Goal: Download file/media

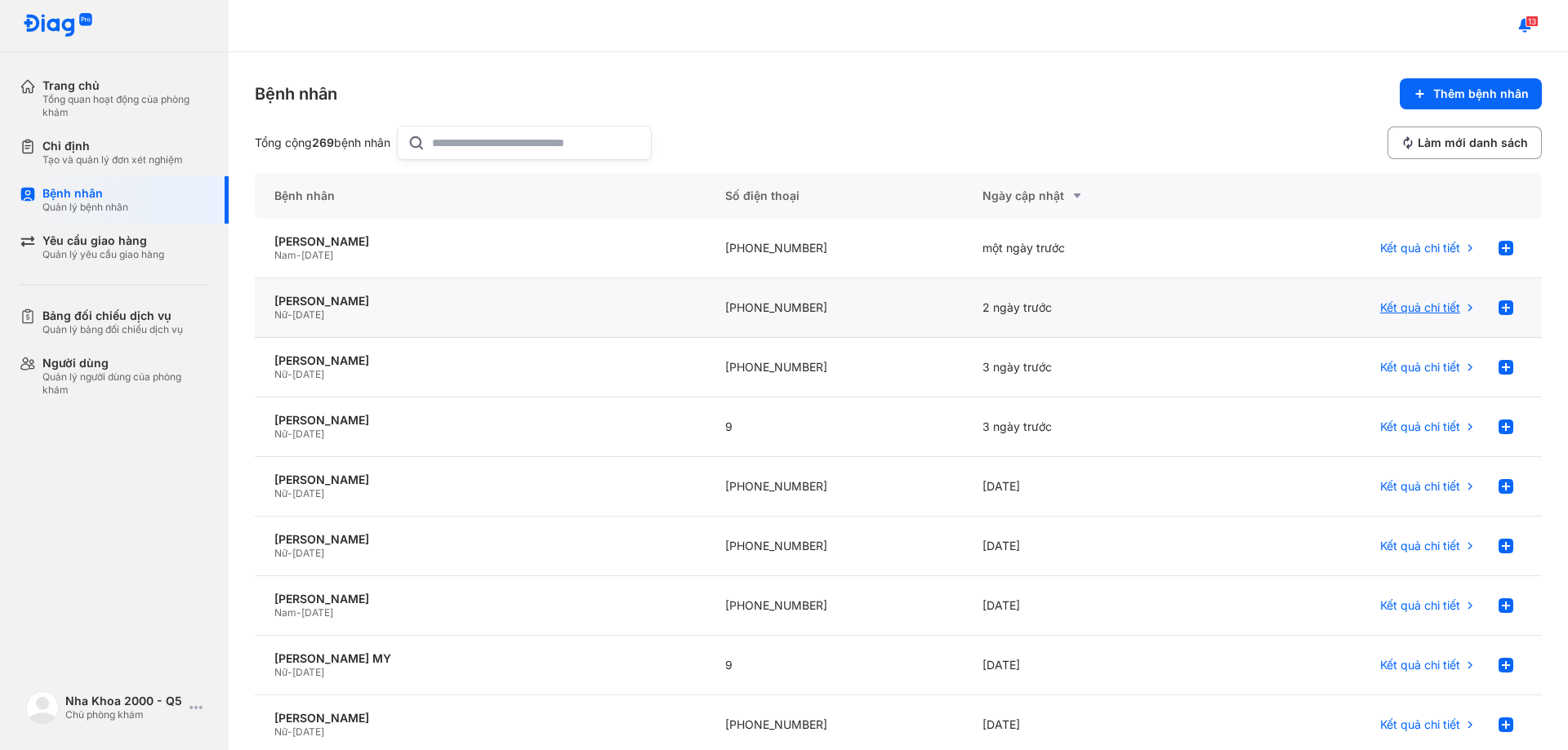
click at [1418, 309] on span "Kết quả chi tiết" at bounding box center [1419, 308] width 80 height 14
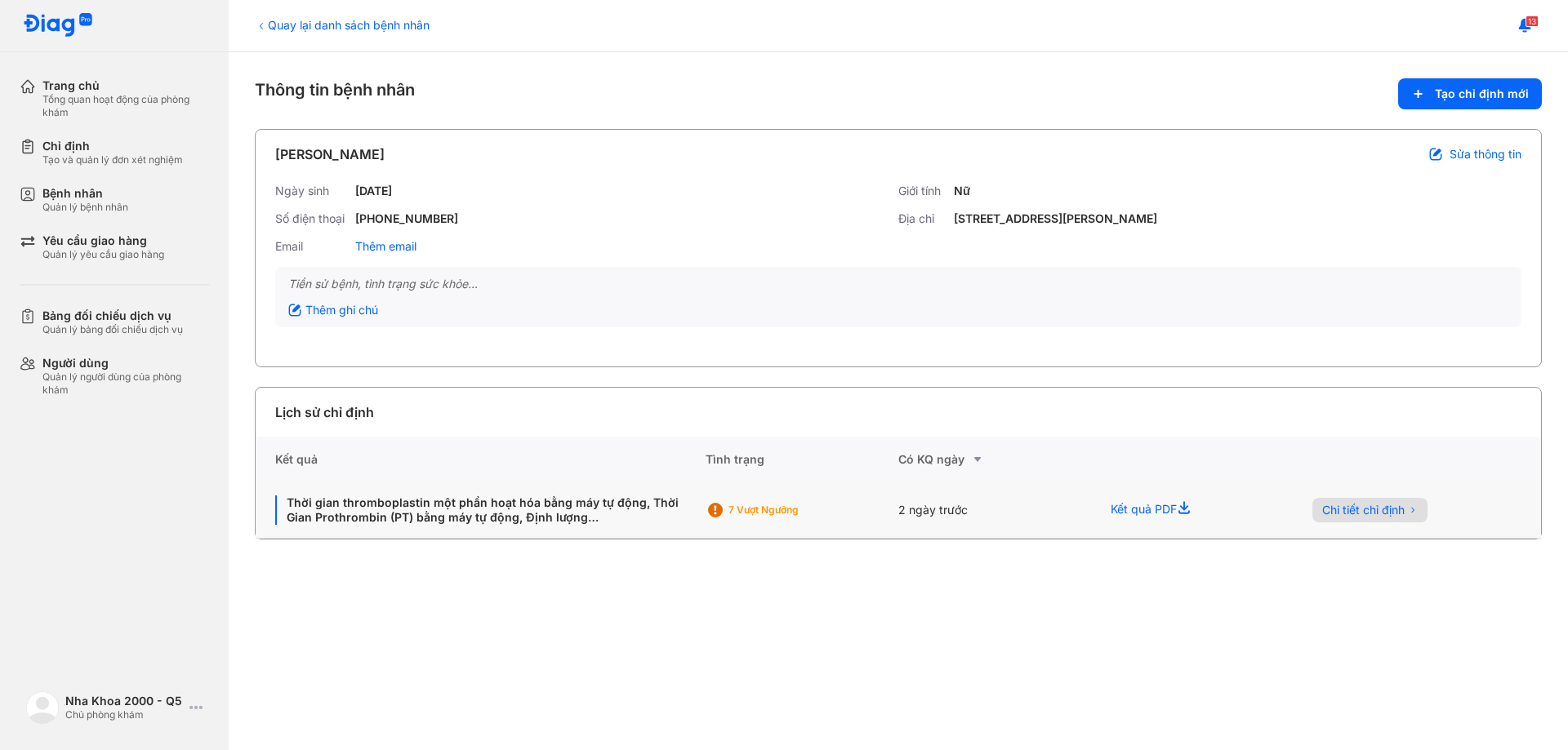
click at [1356, 514] on span "Chi tiết chỉ định" at bounding box center [1362, 510] width 82 height 14
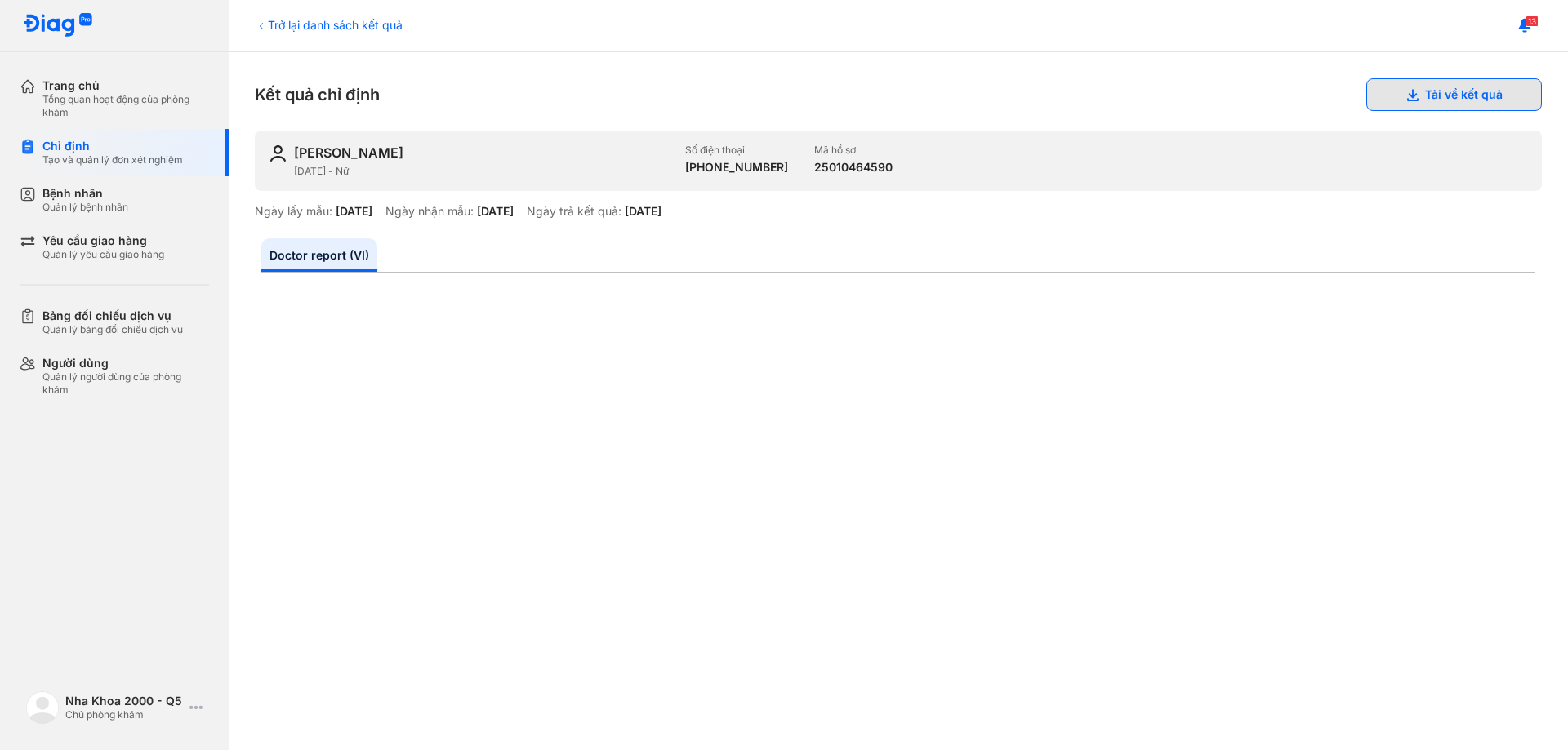
click at [1405, 98] on icon at bounding box center [1411, 94] width 13 height 13
